Goal: Information Seeking & Learning: Learn about a topic

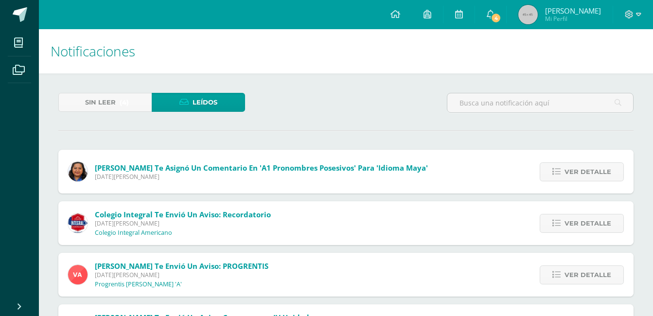
scroll to position [299, 0]
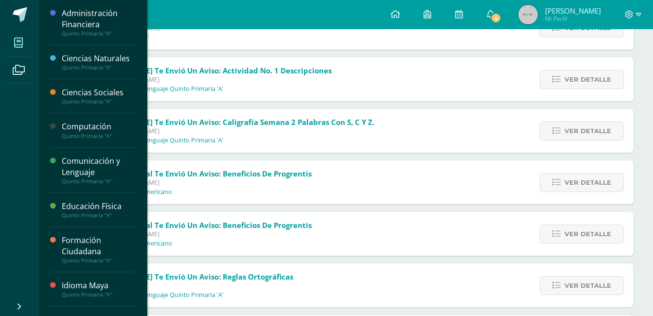
click at [16, 41] on icon at bounding box center [18, 43] width 9 height 10
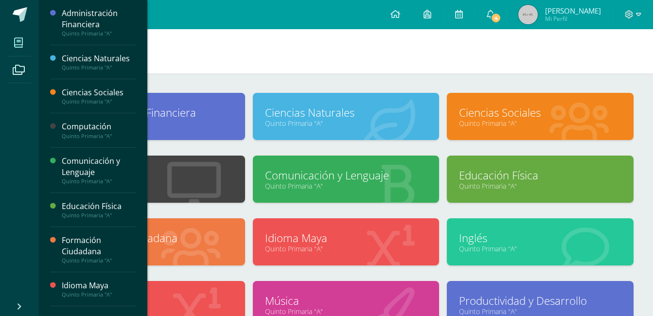
click at [395, 247] on link "Quinto Primaria "A"" at bounding box center [346, 248] width 162 height 9
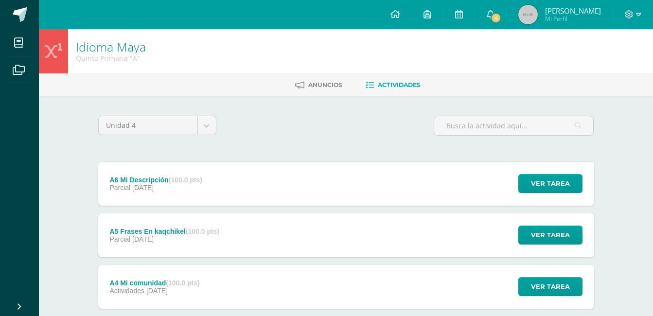
scroll to position [0, 15]
click at [625, 224] on div "Idioma Maya Quinto Primaria "A" Anuncios Actividades Unidad 4 Unidad 1 Unidad 2…" at bounding box center [346, 278] width 614 height 499
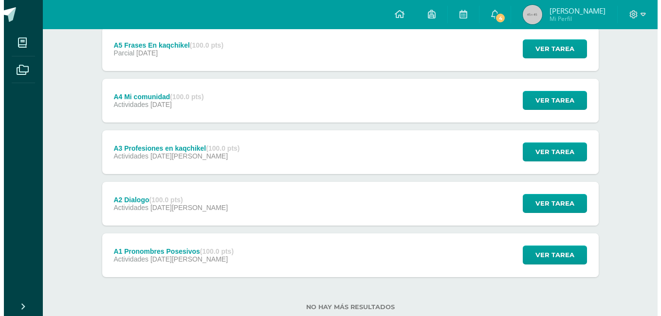
scroll to position [187, 0]
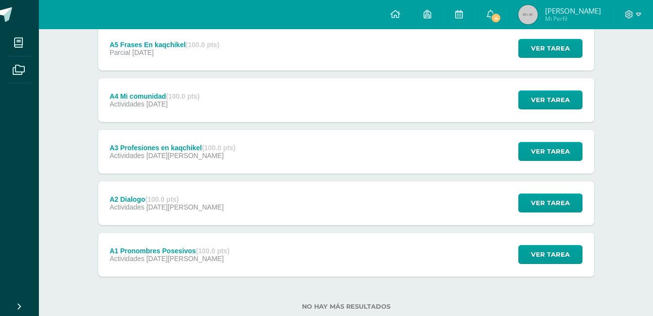
click at [250, 251] on div "A1 Pronombres Posesivos (100.0 pts) Actividades 06 de Agosto Ver tarea A1 Prono…" at bounding box center [346, 255] width 496 height 44
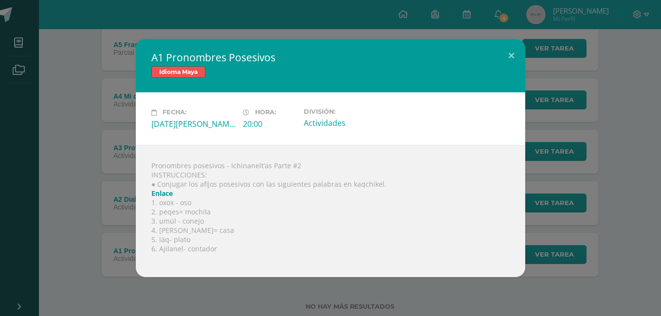
click at [155, 193] on link "Enlace" at bounding box center [161, 193] width 21 height 9
